Goal: Find specific page/section: Find specific page/section

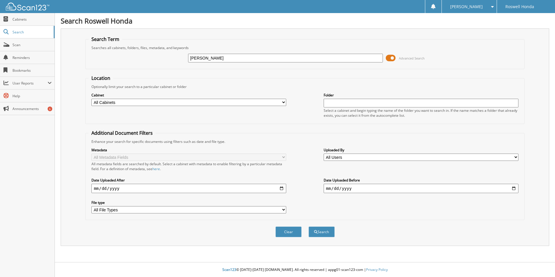
type input "[PERSON_NAME]"
click at [309, 227] on button "Search" at bounding box center [322, 232] width 26 height 11
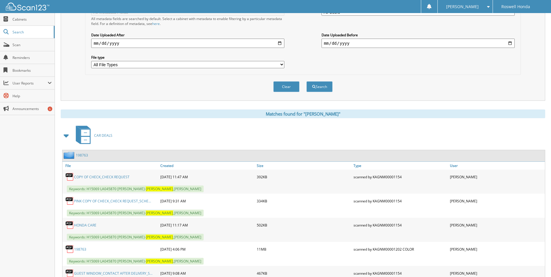
scroll to position [232, 0]
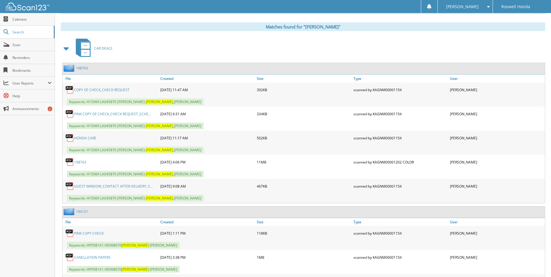
click at [84, 162] on link "198763" at bounding box center [80, 162] width 12 height 5
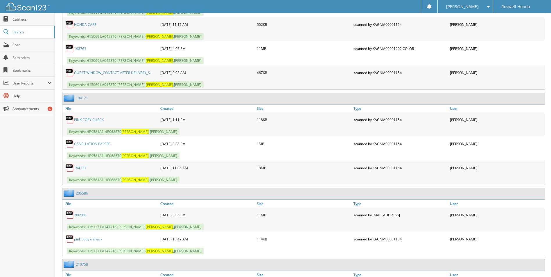
scroll to position [378, 0]
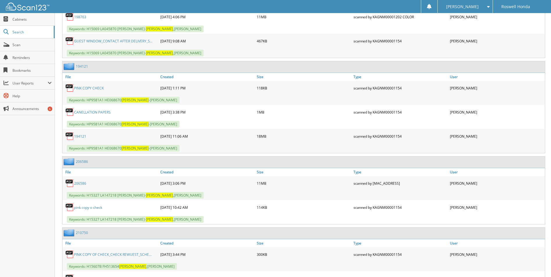
click at [81, 183] on link "206586" at bounding box center [80, 183] width 12 height 5
